Goal: Browse casually

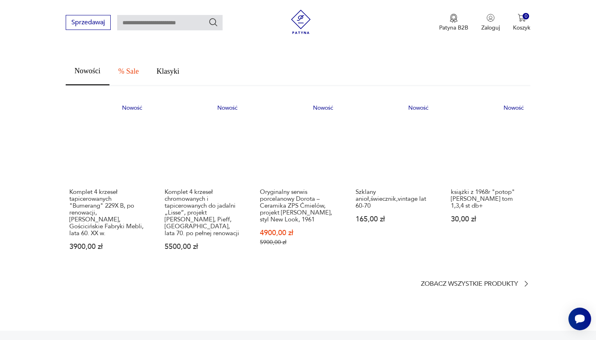
scroll to position [485, 0]
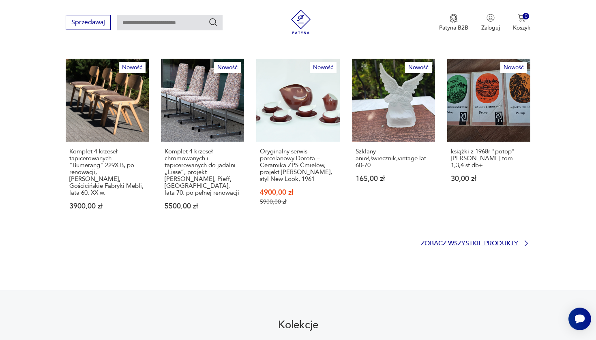
click at [481, 241] on p "Zobacz wszystkie produkty" at bounding box center [469, 243] width 97 height 5
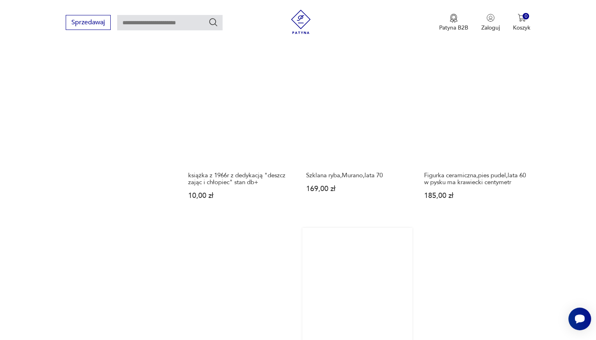
scroll to position [781, 0]
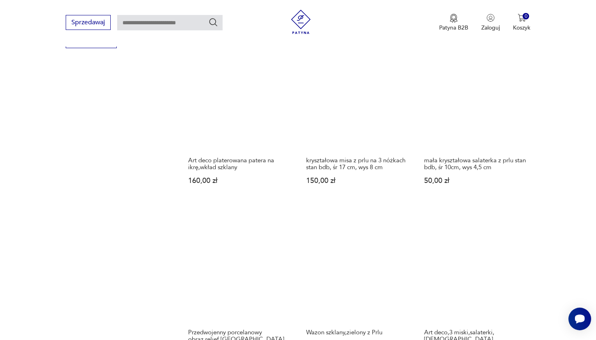
scroll to position [688, 0]
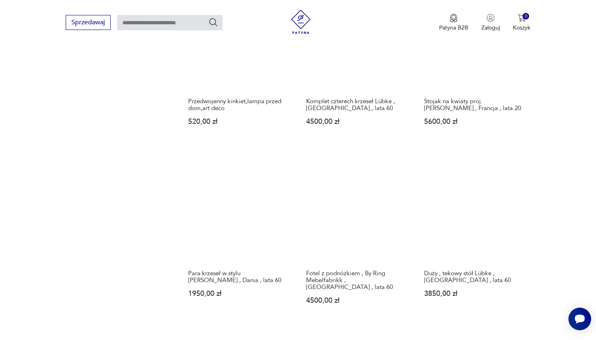
scroll to position [677, 0]
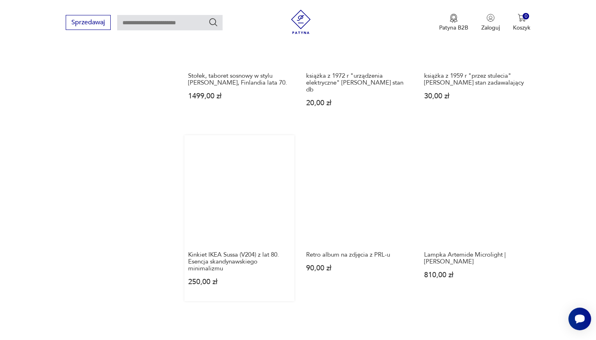
scroll to position [680, 0]
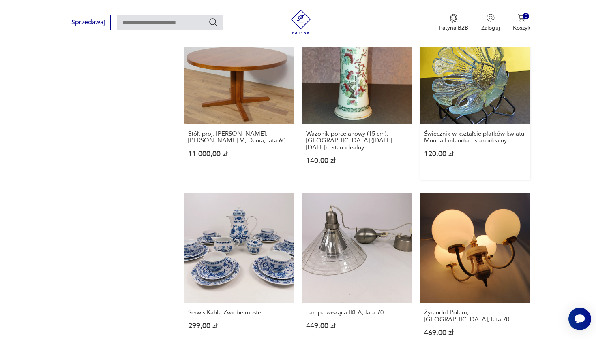
scroll to position [651, 0]
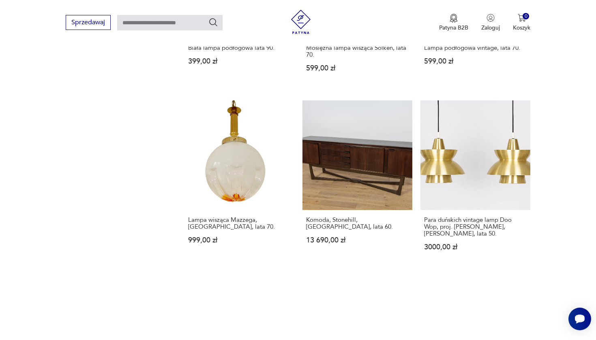
scroll to position [775, 0]
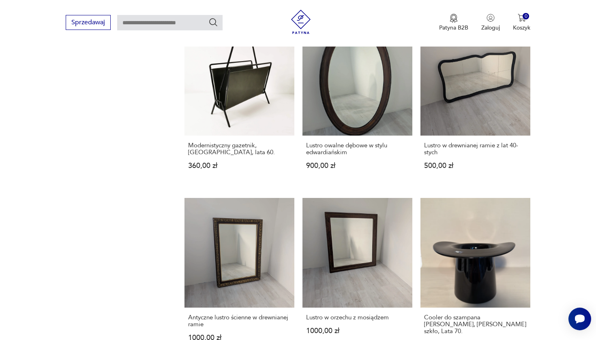
scroll to position [697, 0]
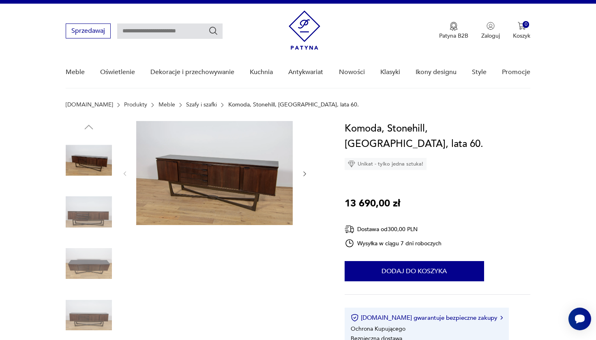
scroll to position [71, 0]
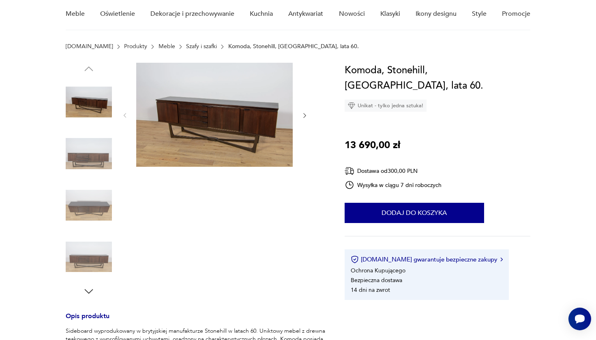
click at [302, 116] on icon "button" at bounding box center [304, 115] width 7 height 7
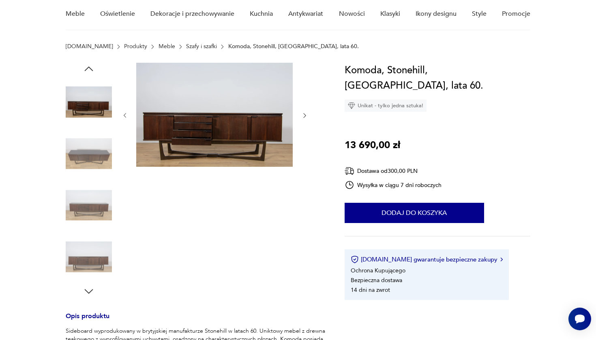
click at [302, 117] on icon "button" at bounding box center [304, 115] width 7 height 7
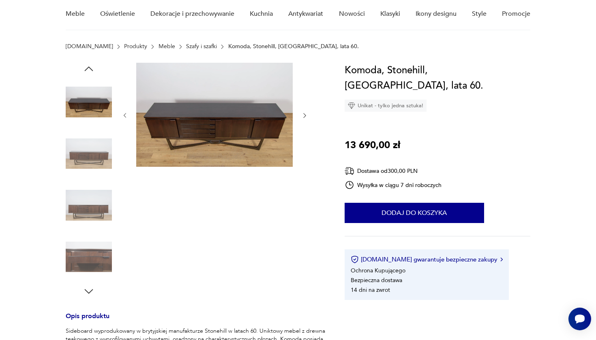
click at [302, 117] on icon "button" at bounding box center [304, 115] width 7 height 7
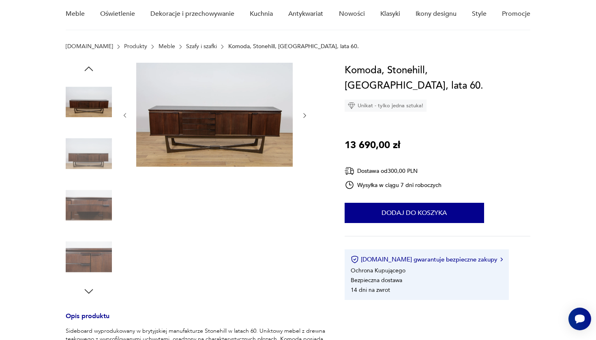
click at [302, 117] on icon "button" at bounding box center [304, 115] width 7 height 7
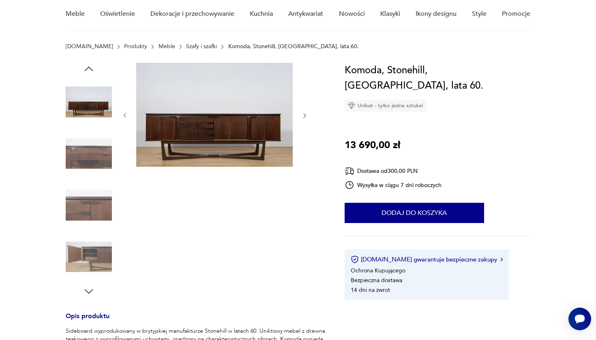
click at [302, 117] on icon "button" at bounding box center [304, 115] width 7 height 7
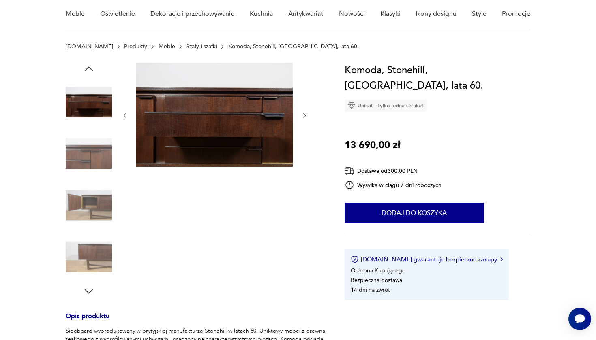
click at [302, 117] on icon "button" at bounding box center [304, 115] width 7 height 7
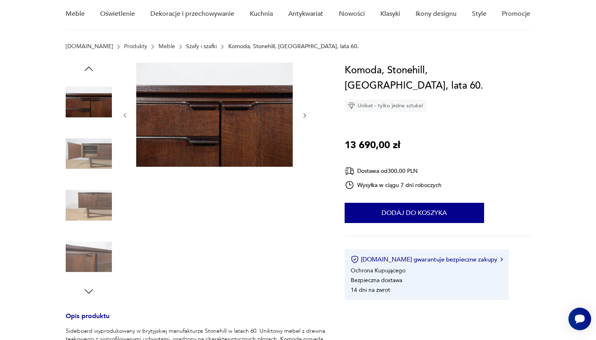
click at [302, 117] on icon "button" at bounding box center [304, 115] width 7 height 7
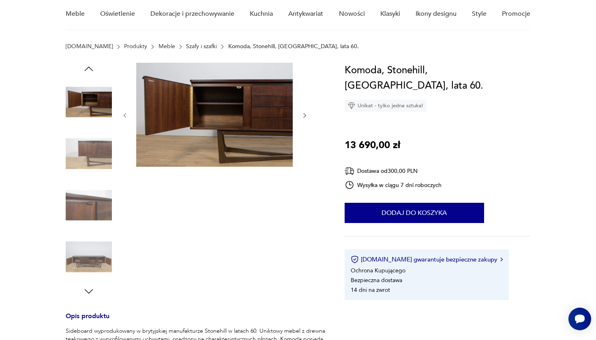
click at [302, 117] on icon "button" at bounding box center [304, 115] width 7 height 7
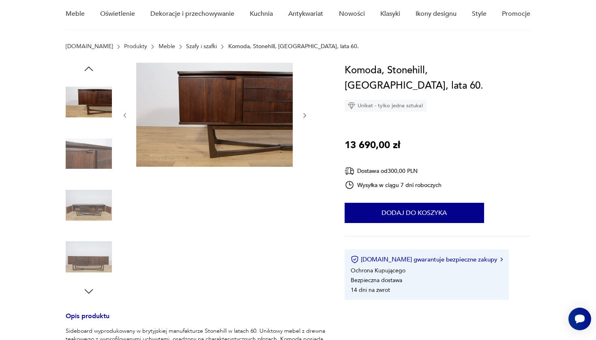
click at [302, 117] on icon "button" at bounding box center [304, 115] width 7 height 7
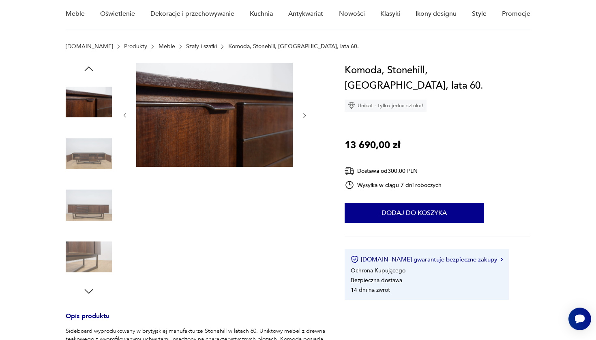
click at [302, 117] on icon "button" at bounding box center [304, 115] width 7 height 7
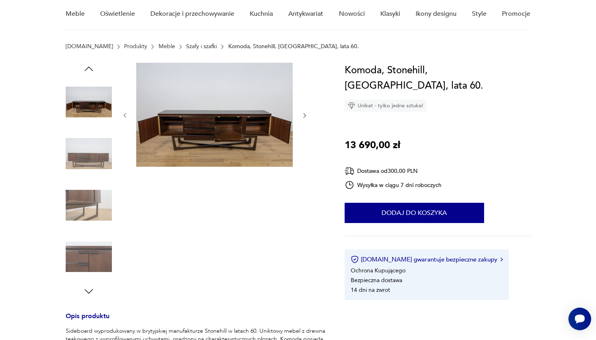
click at [302, 117] on icon "button" at bounding box center [304, 115] width 7 height 7
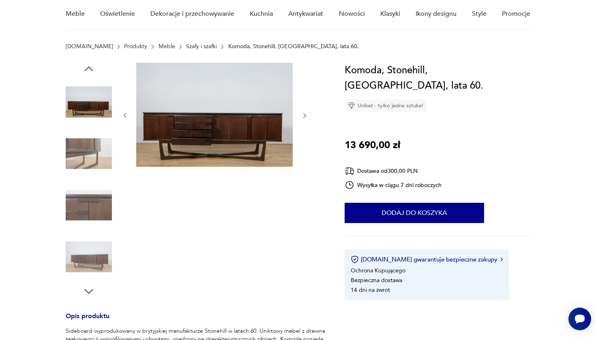
click at [302, 117] on icon "button" at bounding box center [304, 115] width 7 height 7
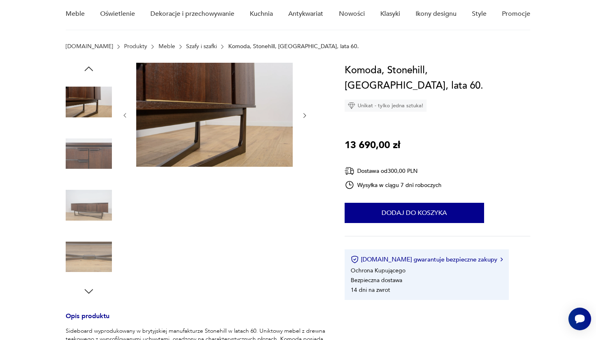
click at [302, 117] on icon "button" at bounding box center [304, 115] width 7 height 7
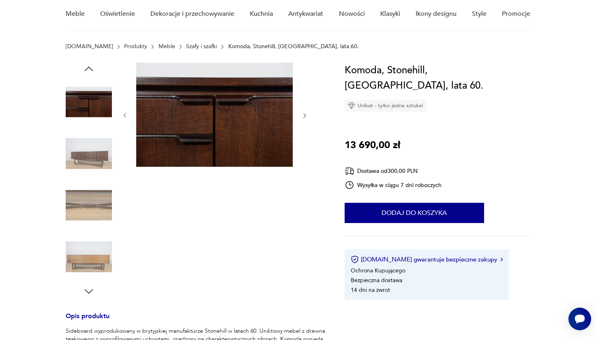
click at [302, 117] on icon "button" at bounding box center [304, 115] width 7 height 7
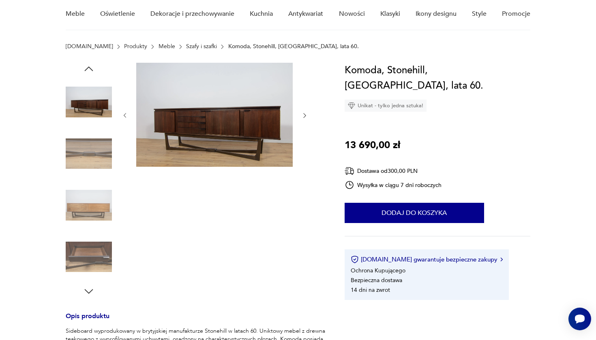
click at [302, 117] on icon "button" at bounding box center [304, 115] width 7 height 7
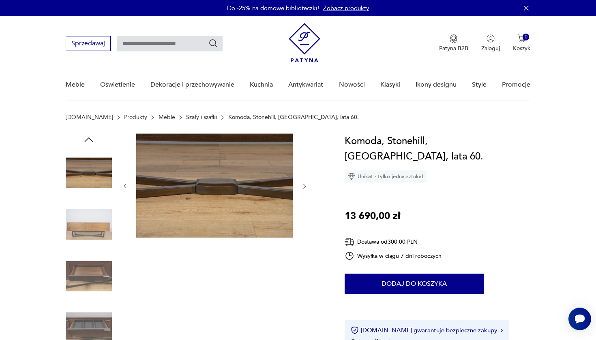
scroll to position [0, 0]
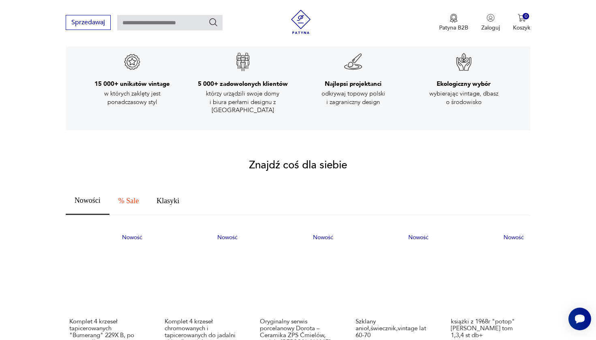
scroll to position [481, 0]
